Goal: Information Seeking & Learning: Learn about a topic

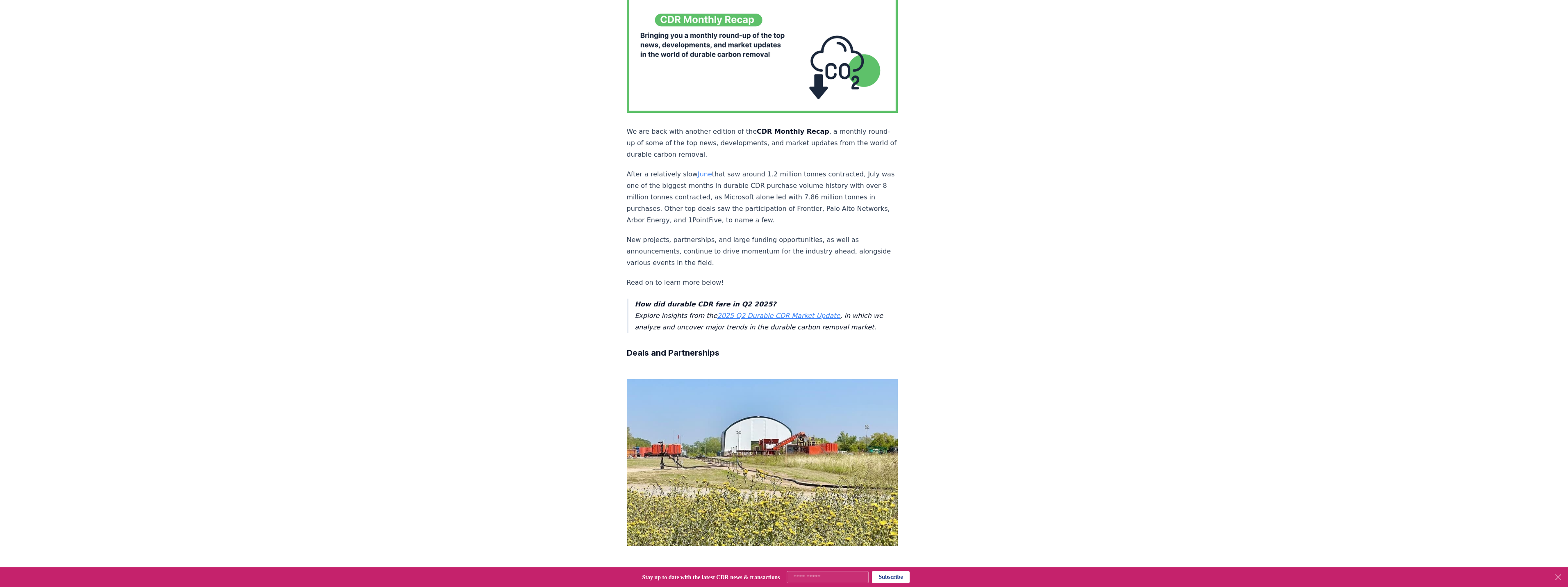
scroll to position [82, 0]
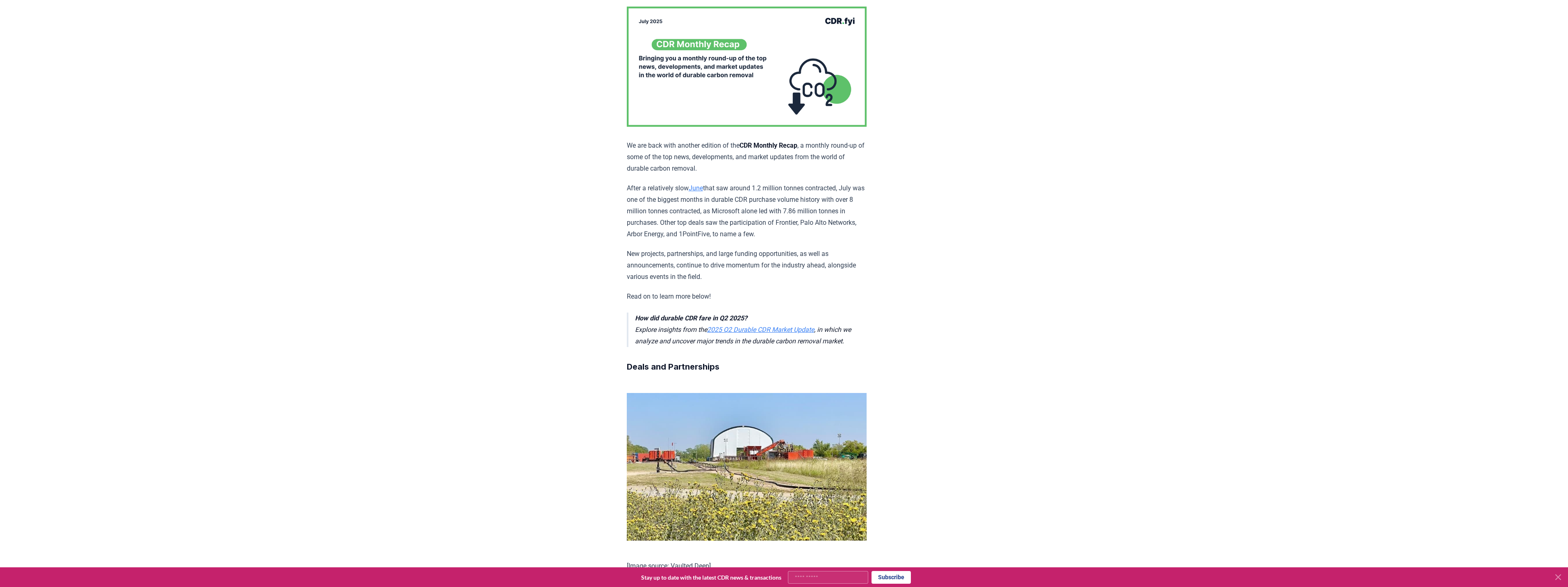
click at [732, 328] on link "2025 Q2 Durable CDR Market Update" at bounding box center [761, 329] width 107 height 8
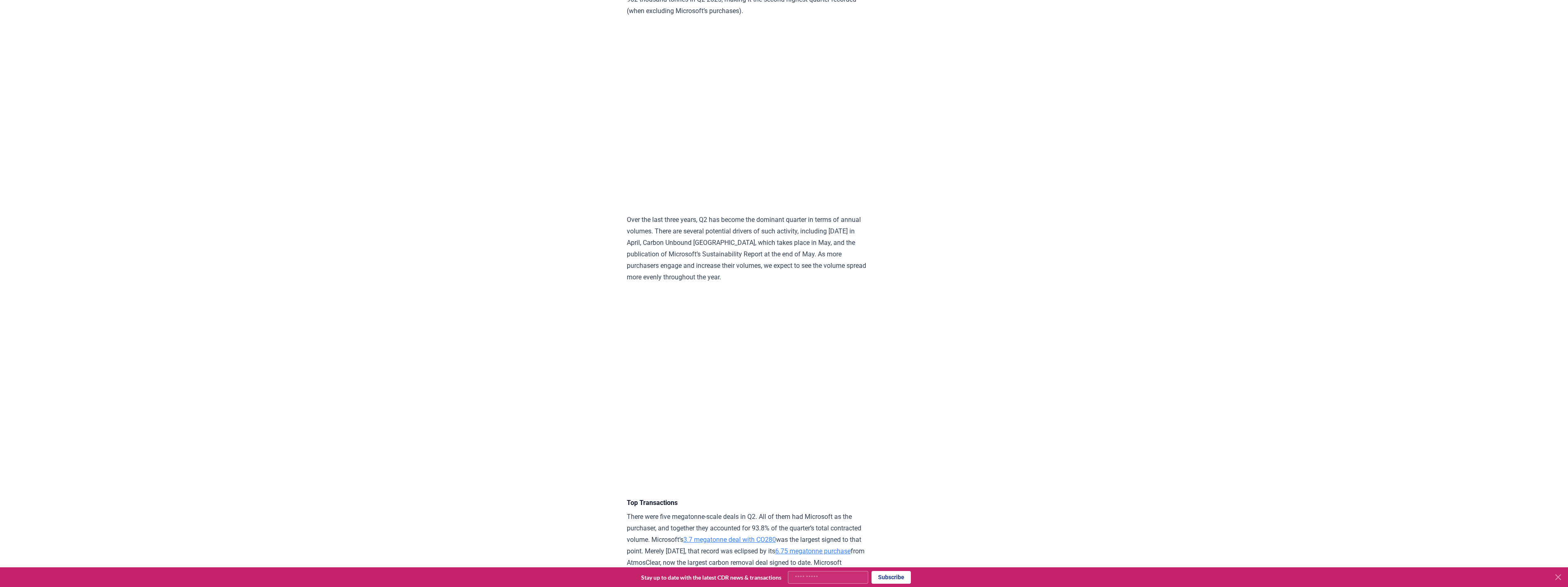
scroll to position [1394, 0]
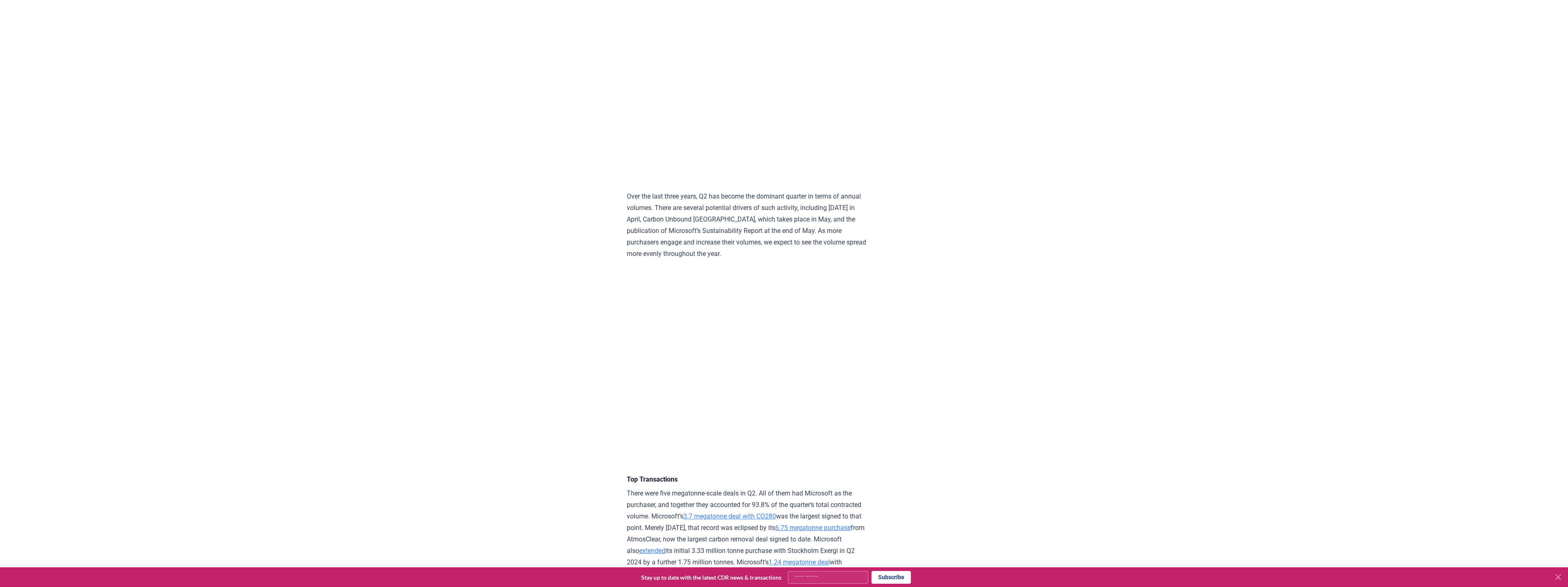
drag, startPoint x: 1556, startPoint y: 576, endPoint x: 1552, endPoint y: 571, distance: 6.4
click at [1556, 575] on icon at bounding box center [1558, 577] width 10 height 10
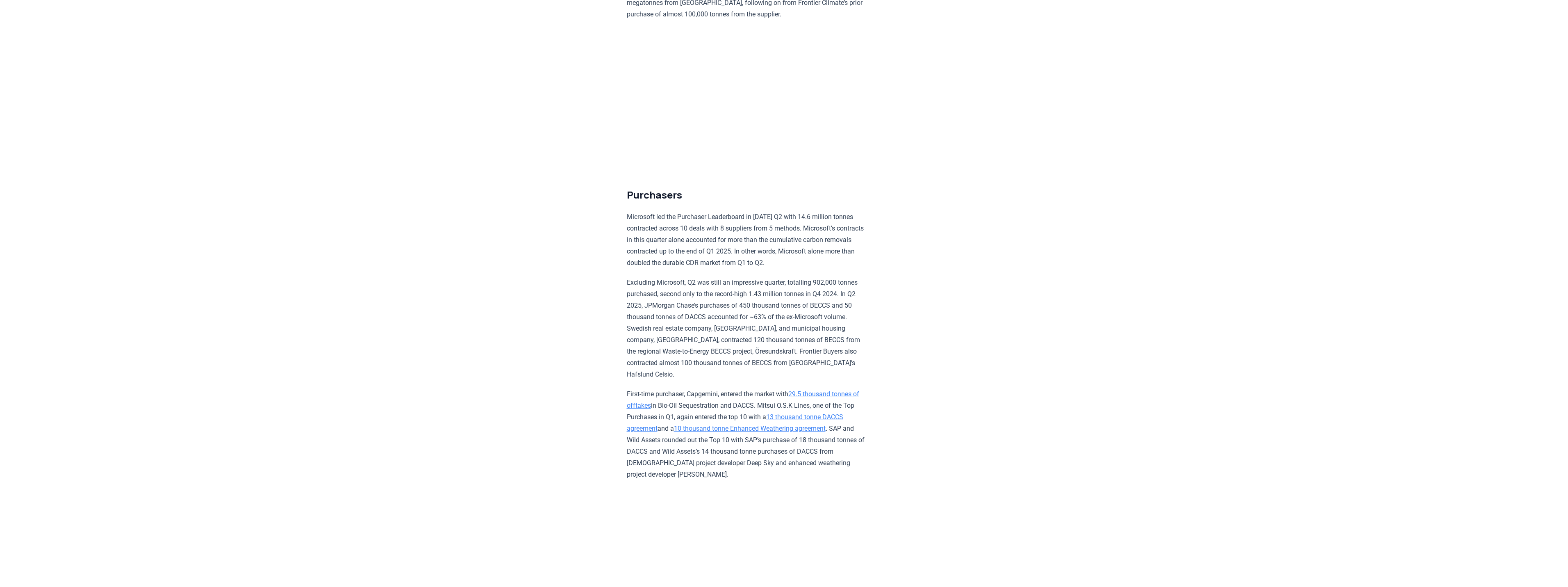
scroll to position [2050, 0]
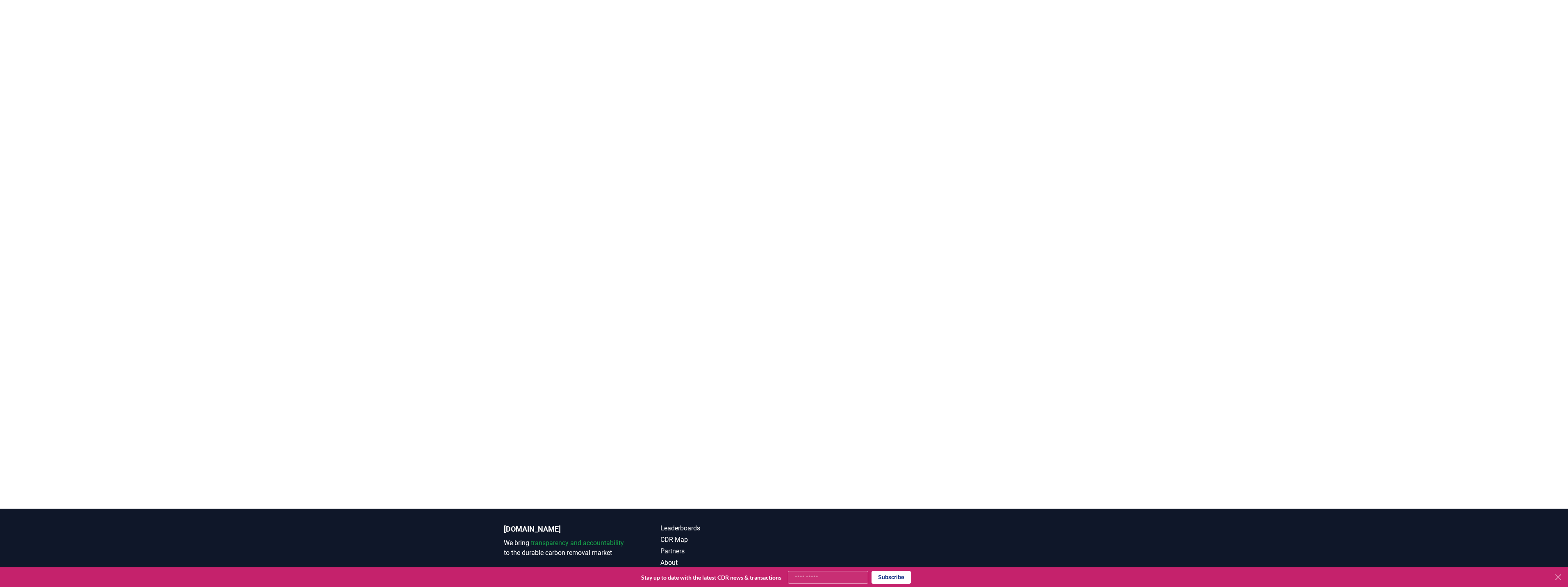
scroll to position [159, 0]
